Goal: Transaction & Acquisition: Subscribe to service/newsletter

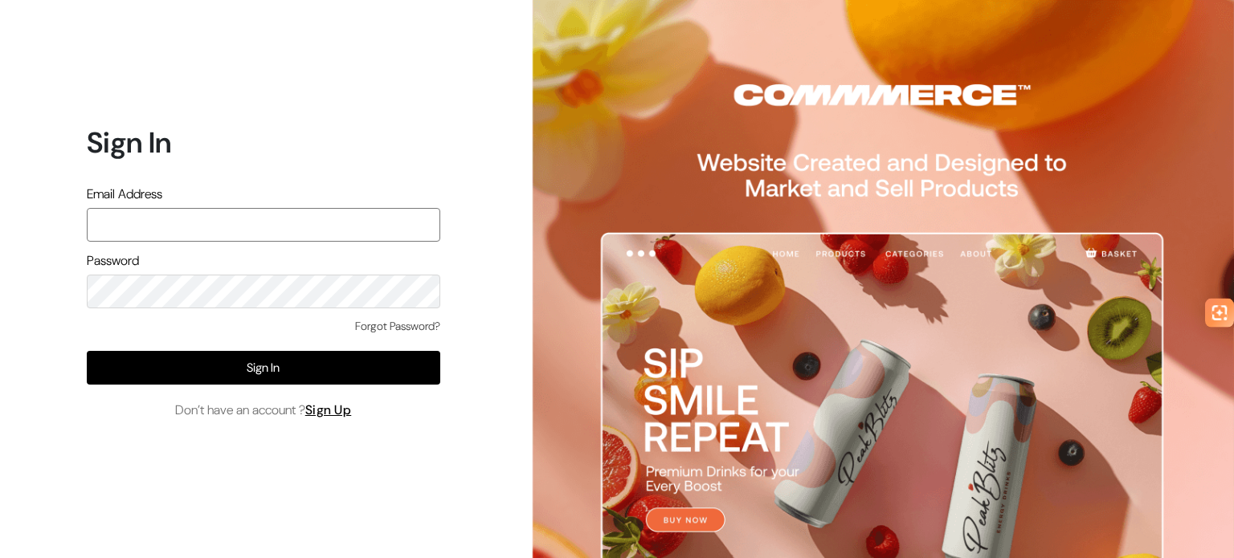
type input "purabietail@gmail.com"
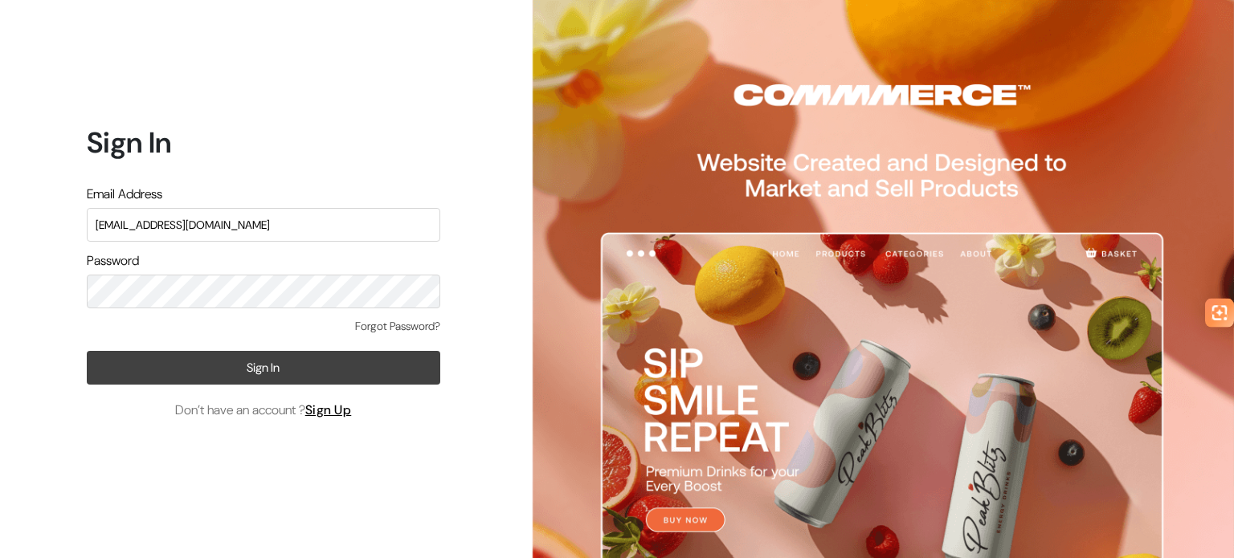
click at [332, 372] on button "Sign In" at bounding box center [263, 368] width 353 height 34
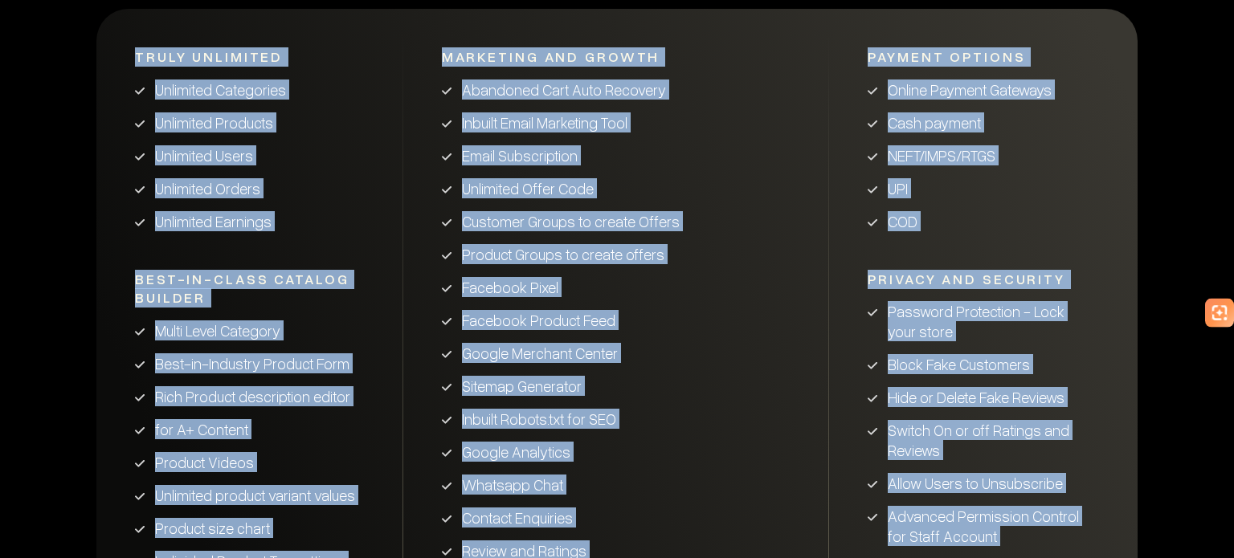
drag, startPoint x: 1233, startPoint y: 197, endPoint x: 1232, endPoint y: 595, distance: 398.3
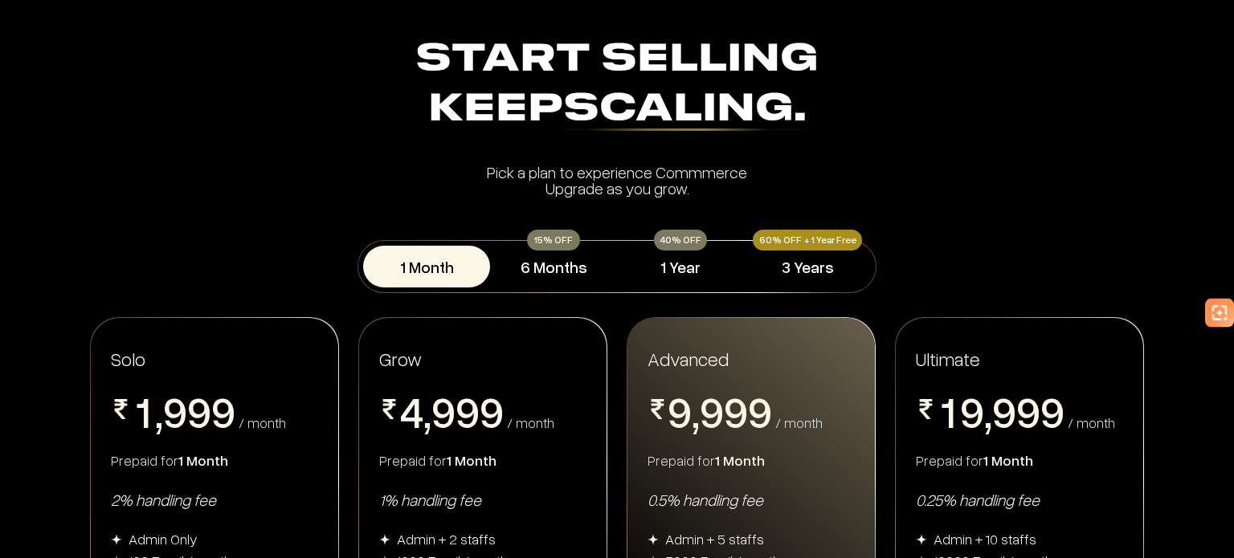
scroll to position [0, 0]
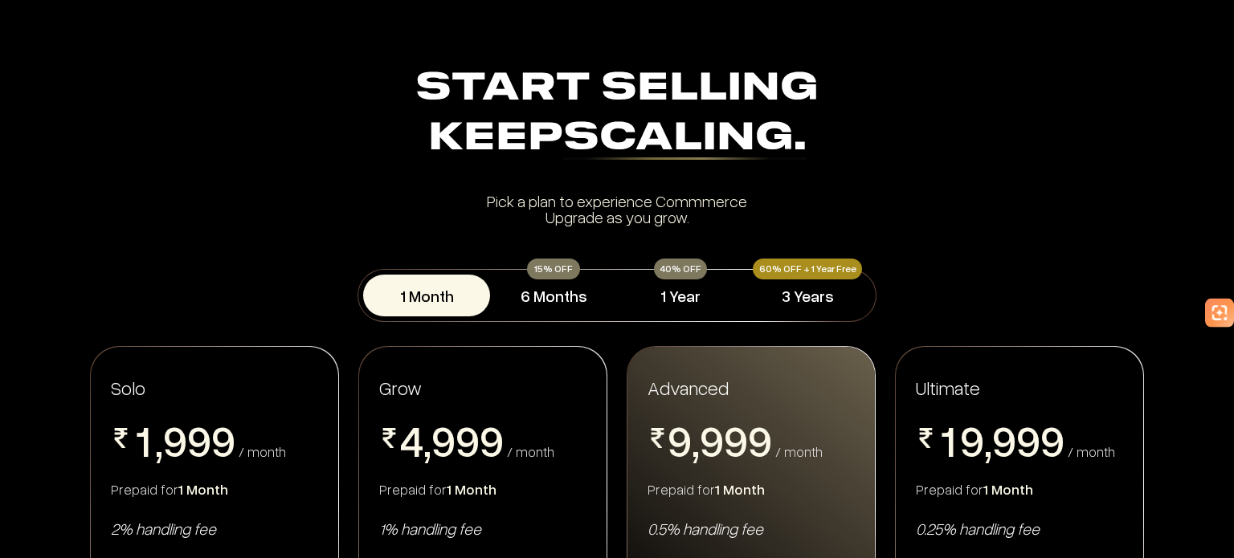
click at [416, 74] on div "Start Selling Keep Scaling." at bounding box center [616, 114] width 1041 height 100
click at [451, 137] on div "Keep Scaling." at bounding box center [616, 139] width 1041 height 50
drag, startPoint x: 1233, startPoint y: 176, endPoint x: 1233, endPoint y: 457, distance: 281.1
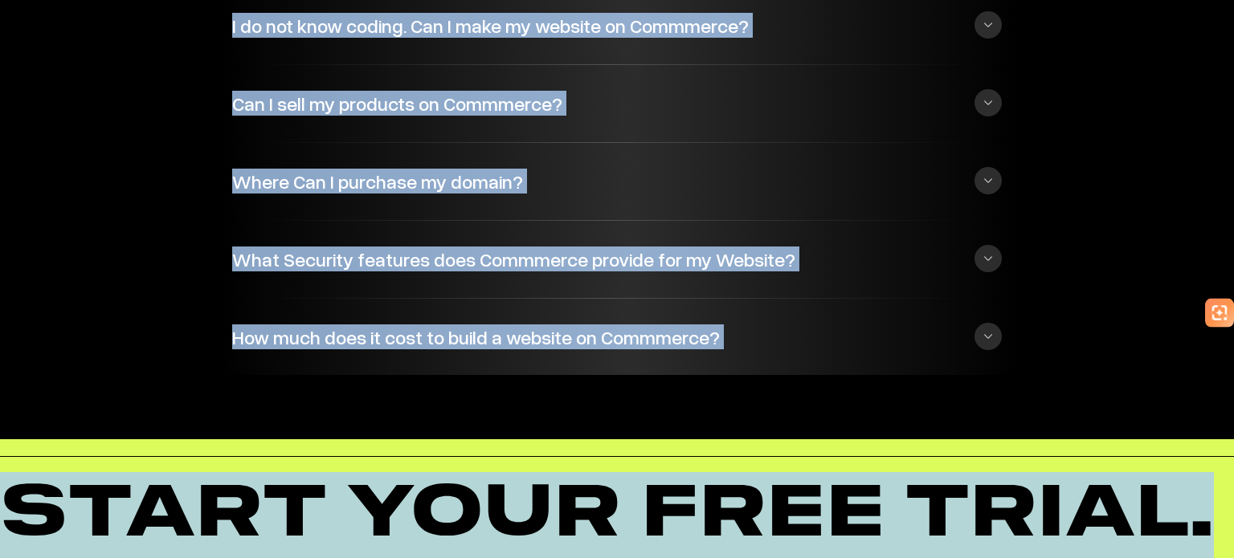
scroll to position [3964, 0]
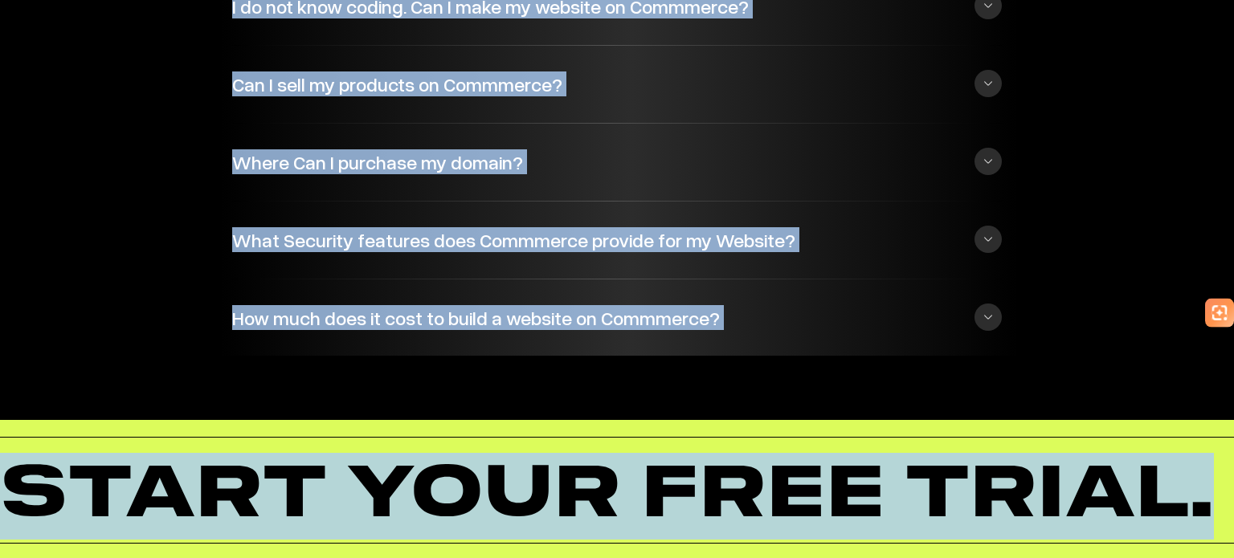
drag, startPoint x: 1233, startPoint y: 189, endPoint x: 1233, endPoint y: 596, distance: 407.2
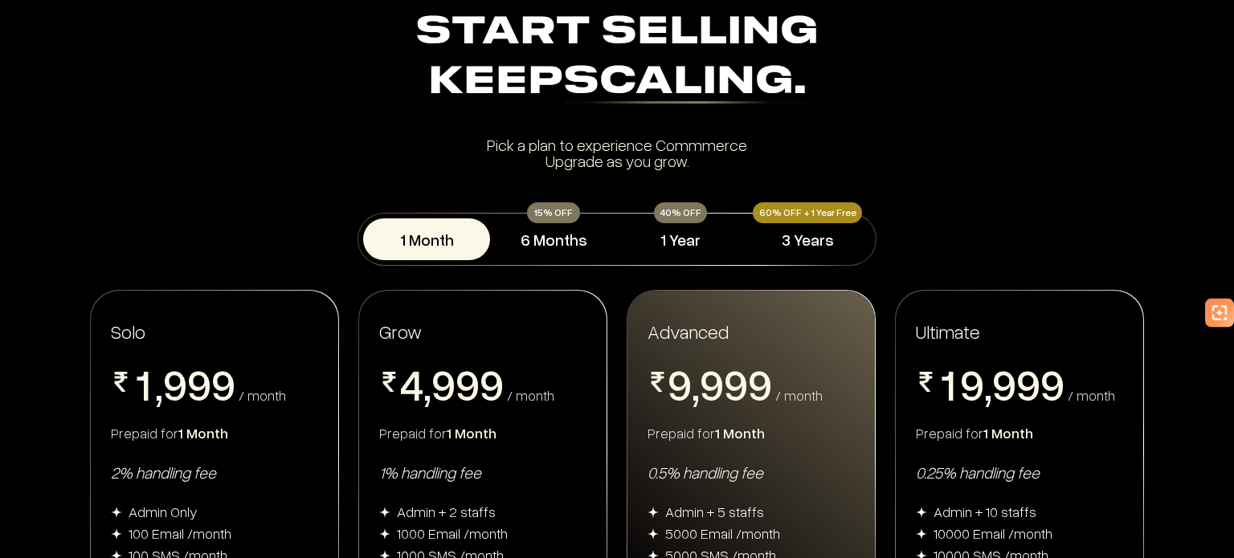
scroll to position [0, 0]
